Goal: Information Seeking & Learning: Learn about a topic

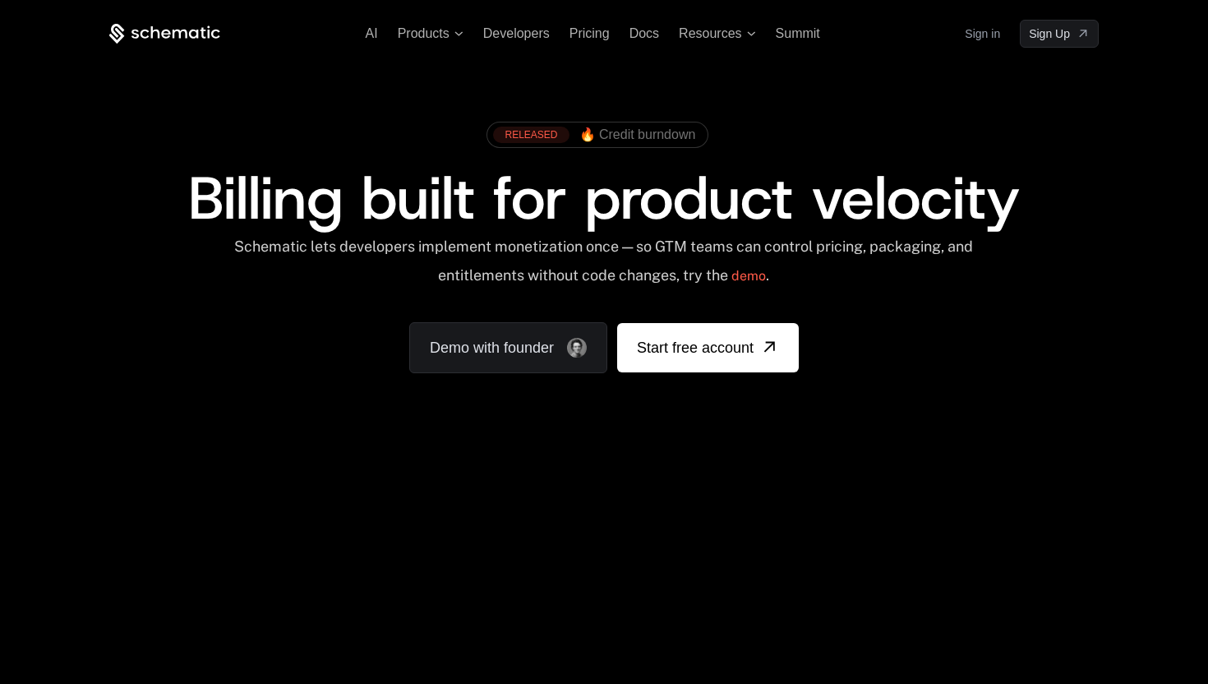
click at [996, 46] on link "Sign in" at bounding box center [982, 34] width 35 height 26
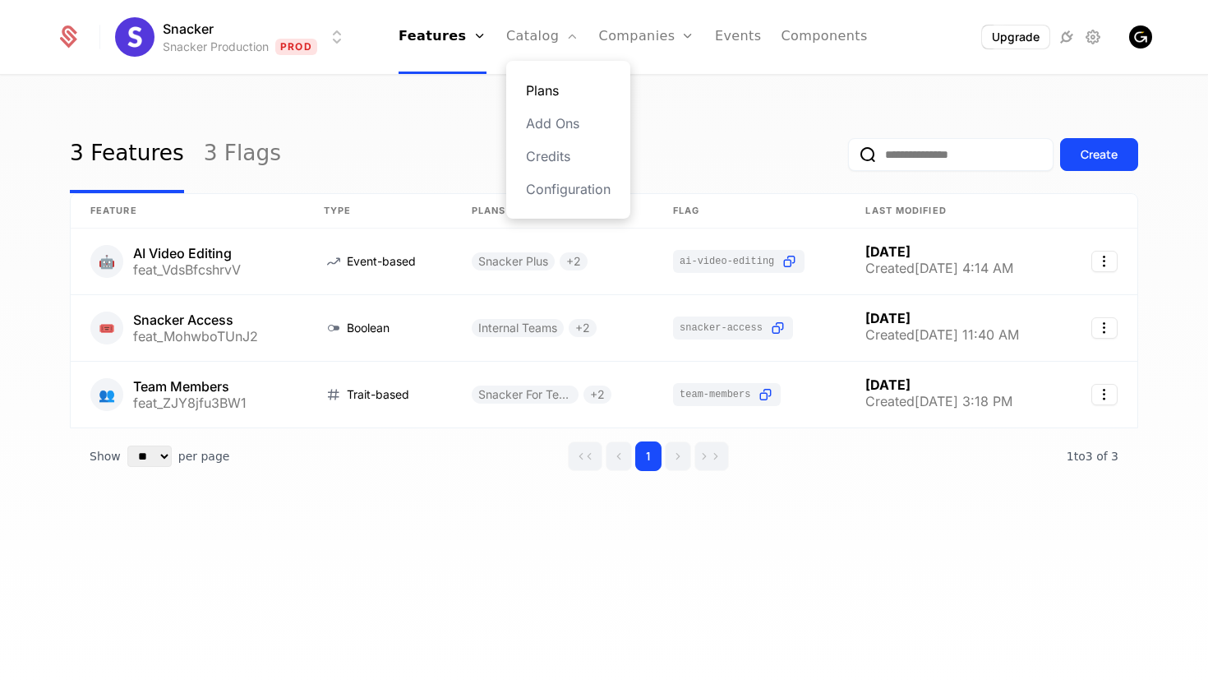
click at [557, 91] on link "Plans" at bounding box center [568, 91] width 85 height 20
